Goal: Check status

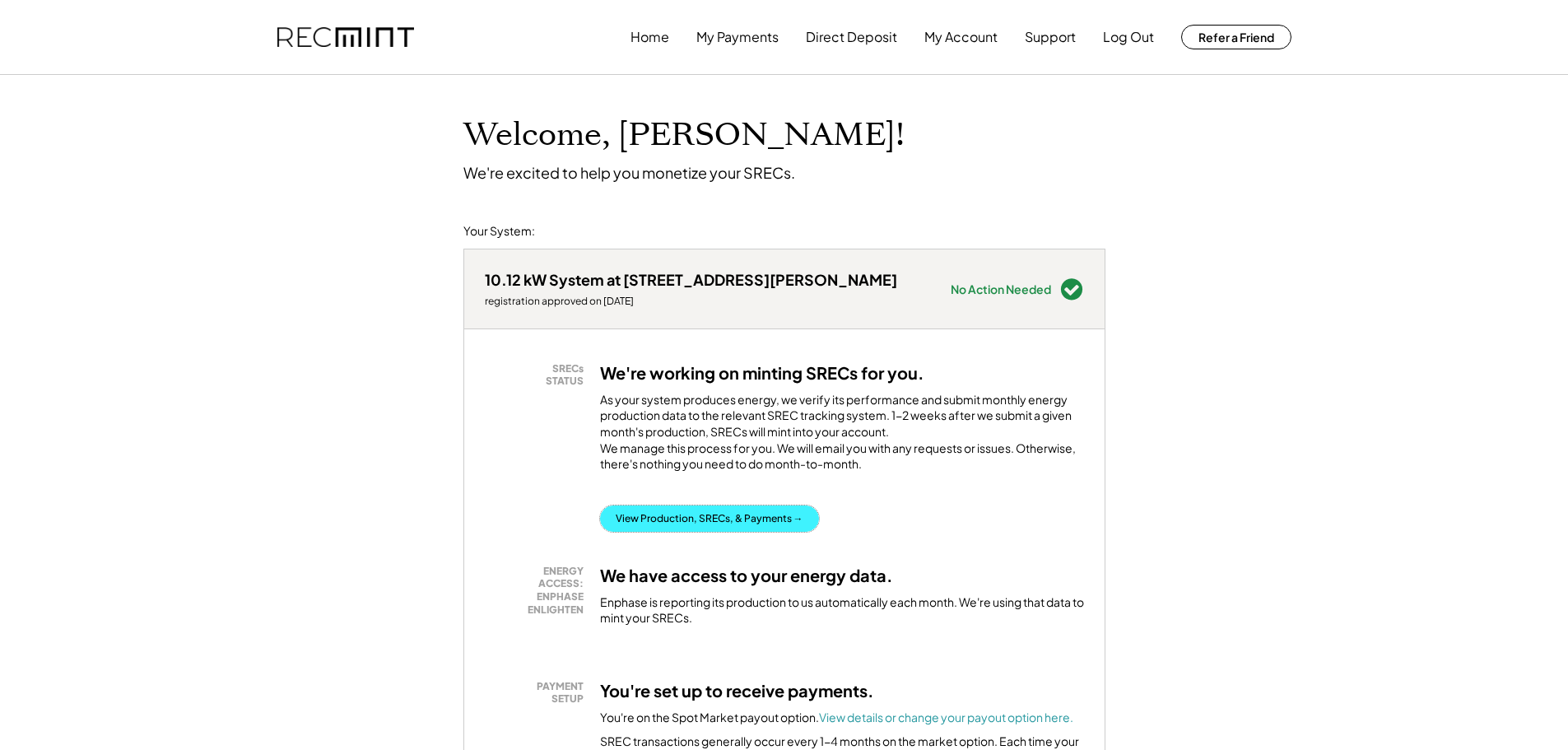
click at [774, 532] on button "View Production, SRECs, & Payments →" at bounding box center [710, 518] width 219 height 26
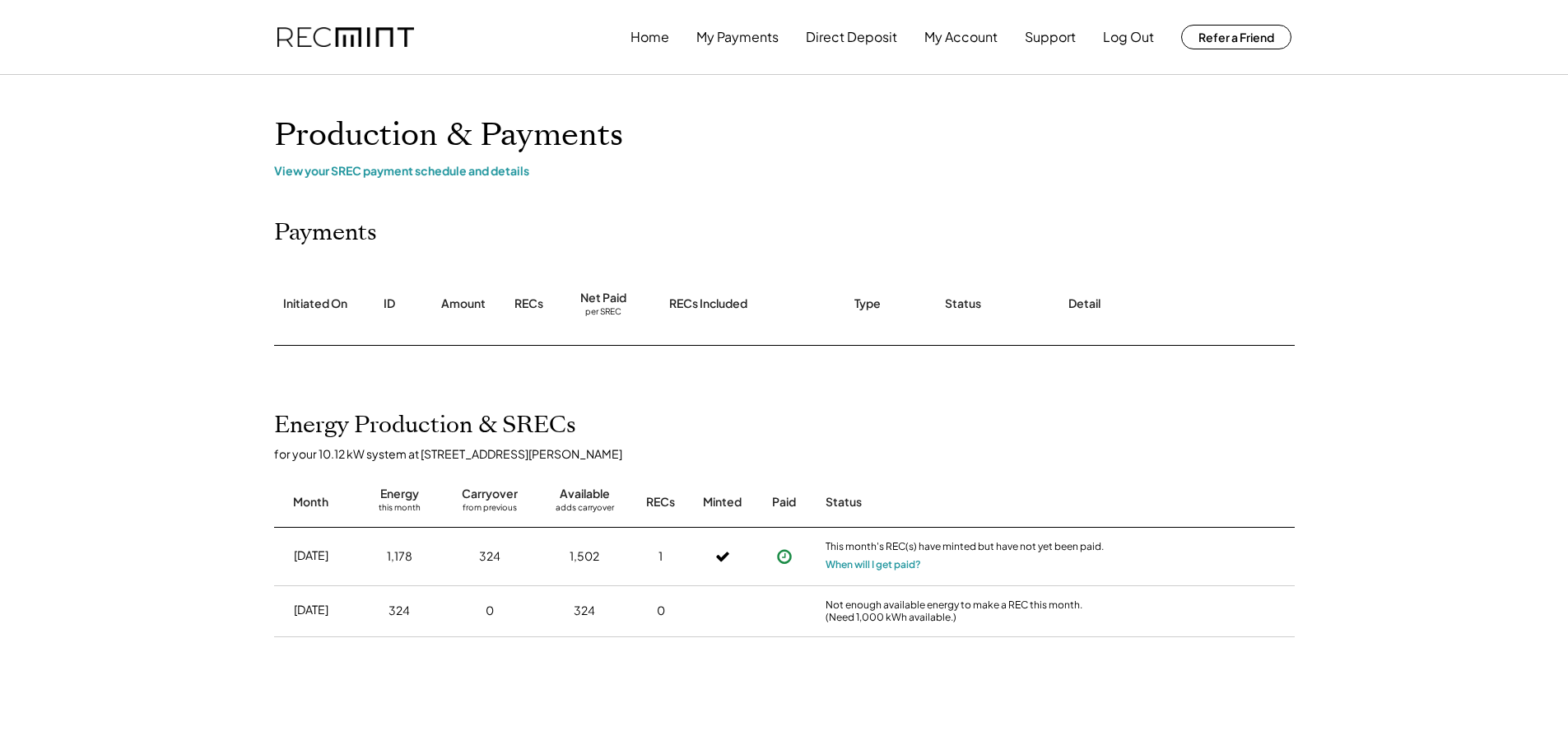
click at [320, 550] on div "[DATE]" at bounding box center [311, 556] width 35 height 16
click at [437, 175] on div "View your SREC payment schedule and details" at bounding box center [784, 170] width 1021 height 15
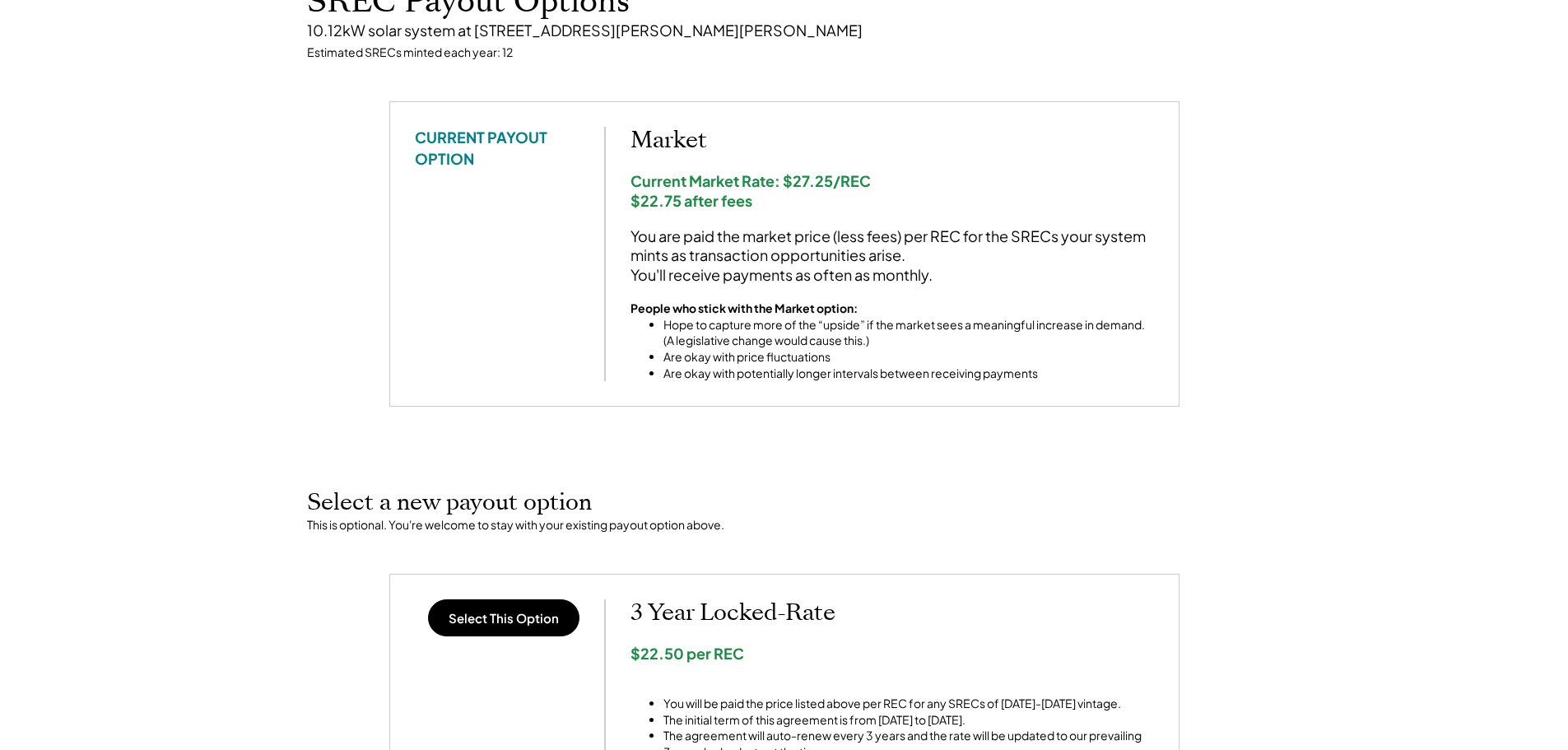
scroll to position [165, 0]
